Goal: Transaction & Acquisition: Purchase product/service

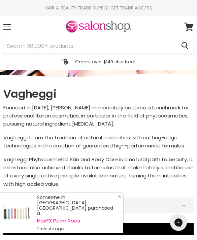
click at [7, 27] on div "Menu" at bounding box center [7, 26] width 14 height 15
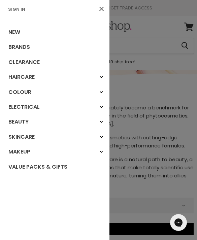
click at [26, 45] on link "Brands" at bounding box center [54, 47] width 109 height 15
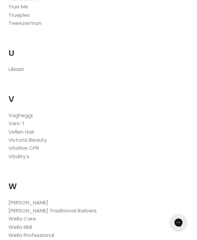
scroll to position [3112, 0]
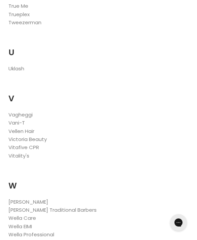
click at [33, 111] on link "Vagheggi" at bounding box center [20, 114] width 24 height 7
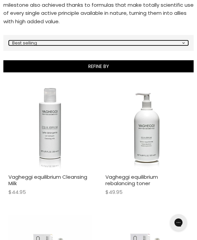
click at [180, 43] on select "Best selling Featured Price, low to high Price, high to low Alphabetically, A-Z…" at bounding box center [98, 42] width 179 height 5
